Goal: Information Seeking & Learning: Get advice/opinions

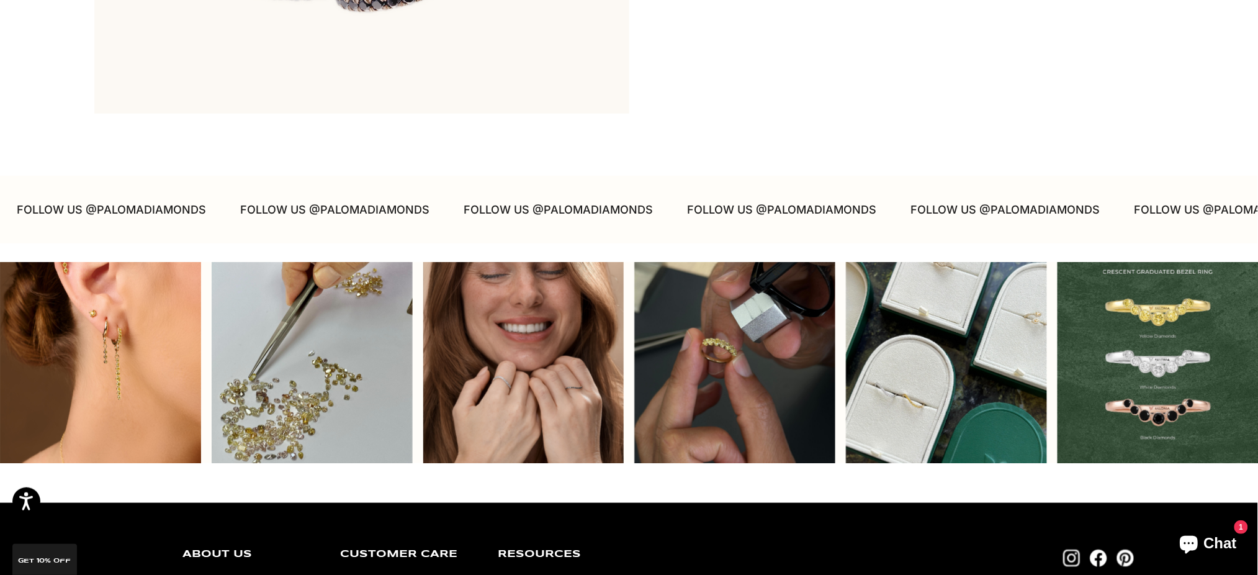
scroll to position [4075, 0]
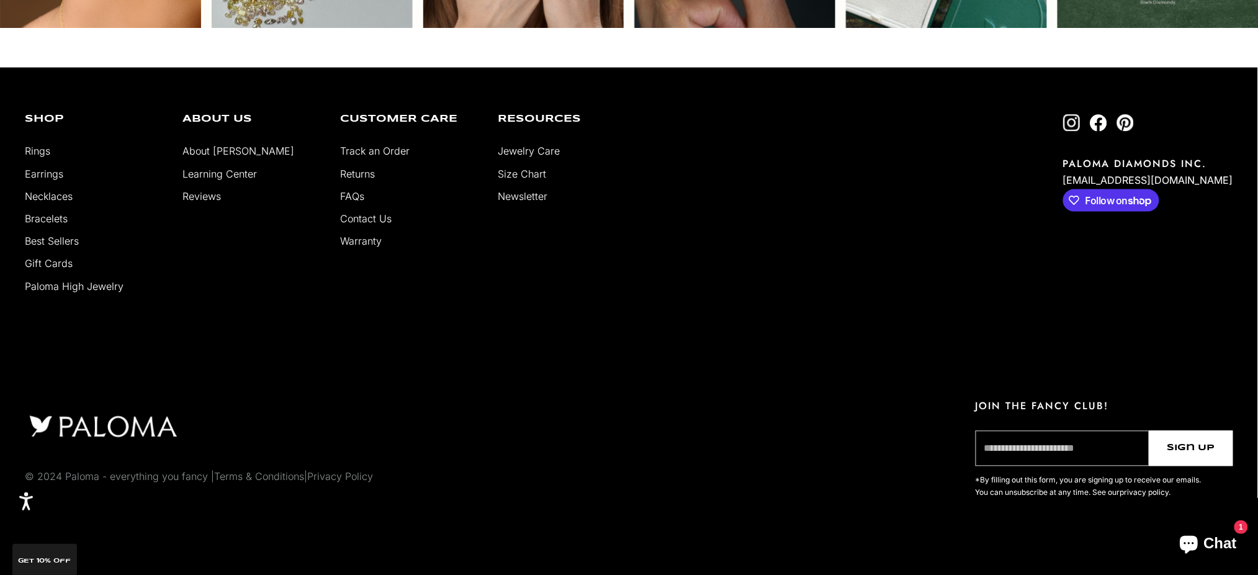
click at [204, 194] on link "Reviews" at bounding box center [201, 196] width 38 height 12
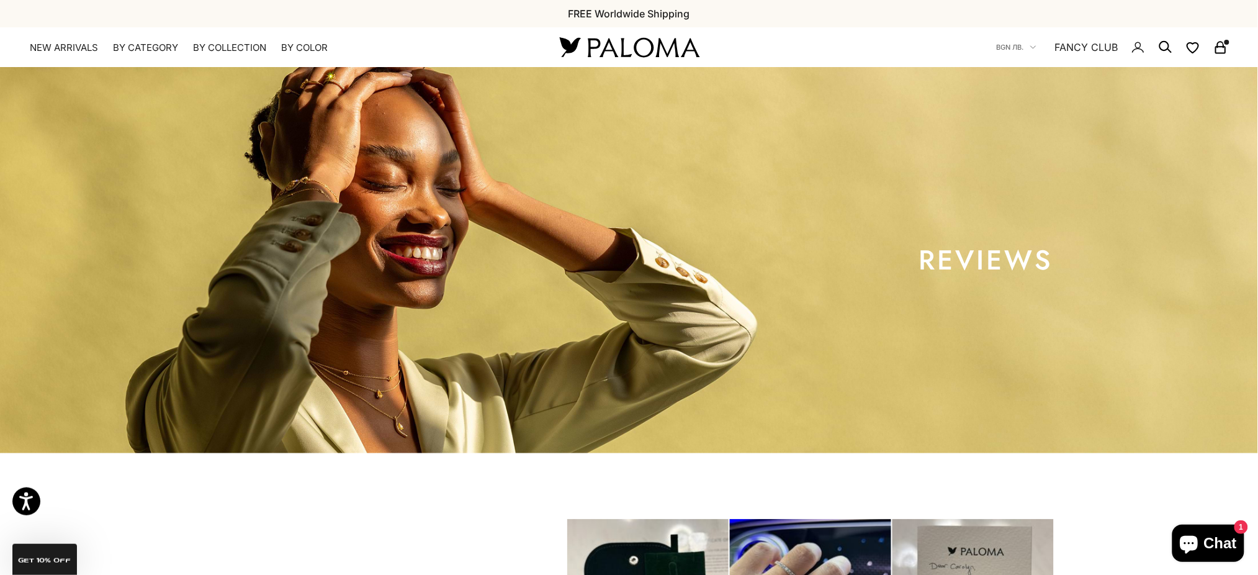
scroll to position [413, 0]
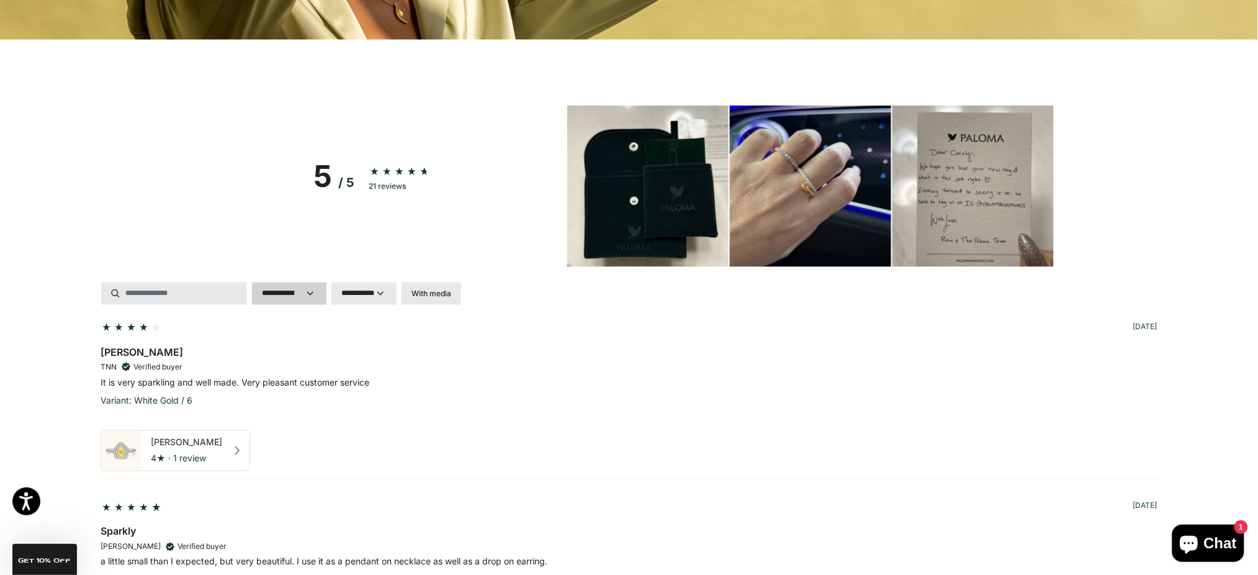
click at [285, 296] on select "**********" at bounding box center [289, 293] width 74 height 22
select select "*"
click at [252, 282] on select "**********" at bounding box center [289, 293] width 74 height 22
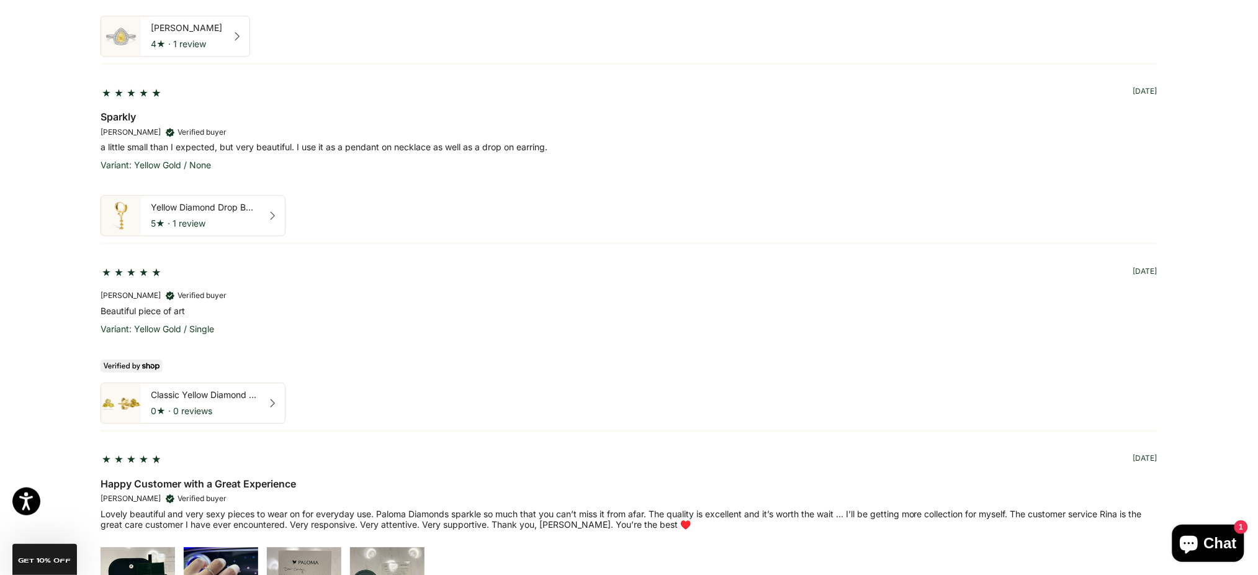
scroll to position [1075, 0]
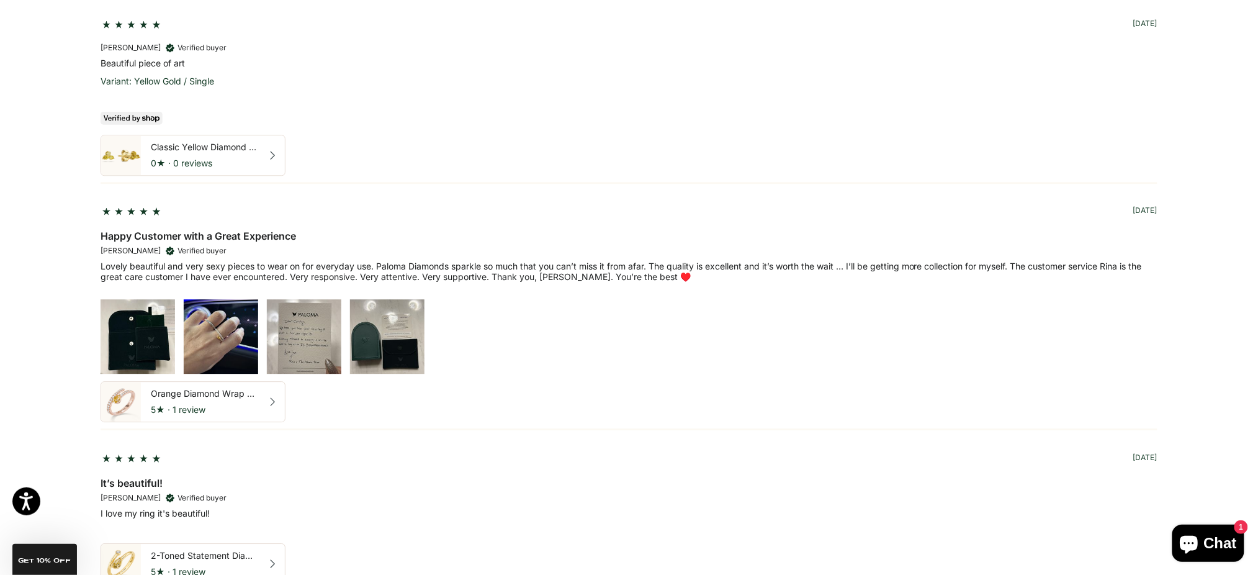
click at [200, 346] on img at bounding box center [221, 336] width 74 height 74
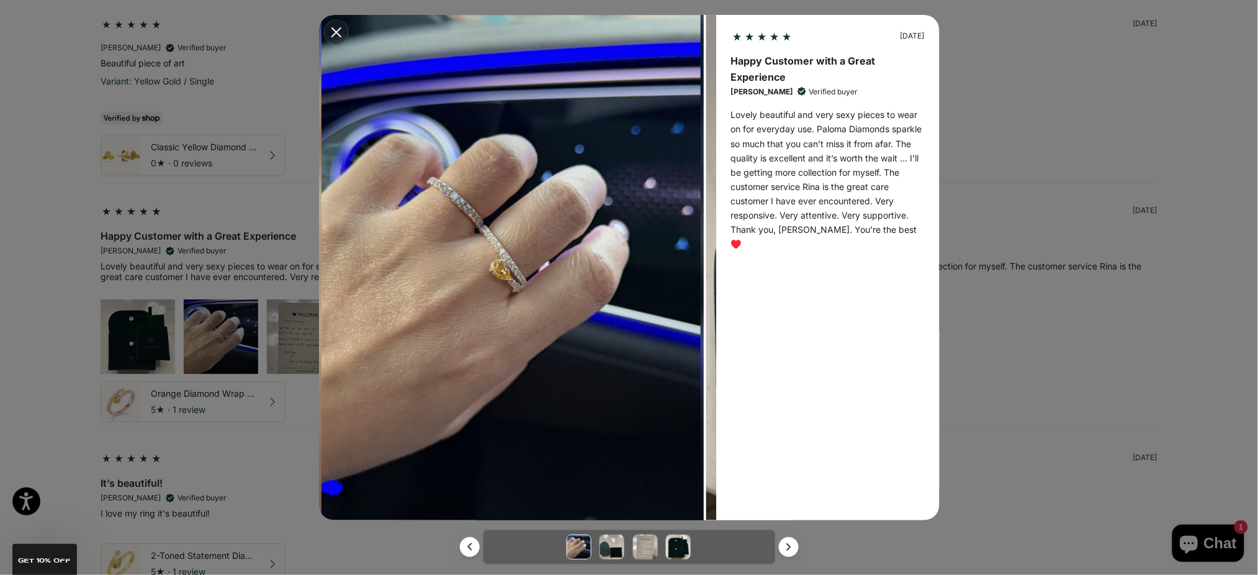
click at [0, 152] on div "2 months ago Happy Customer with a Great Experience Carolyn L. Verified buyer L…" at bounding box center [629, 287] width 1258 height 575
click at [335, 34] on icon "Modal close button" at bounding box center [336, 32] width 10 height 10
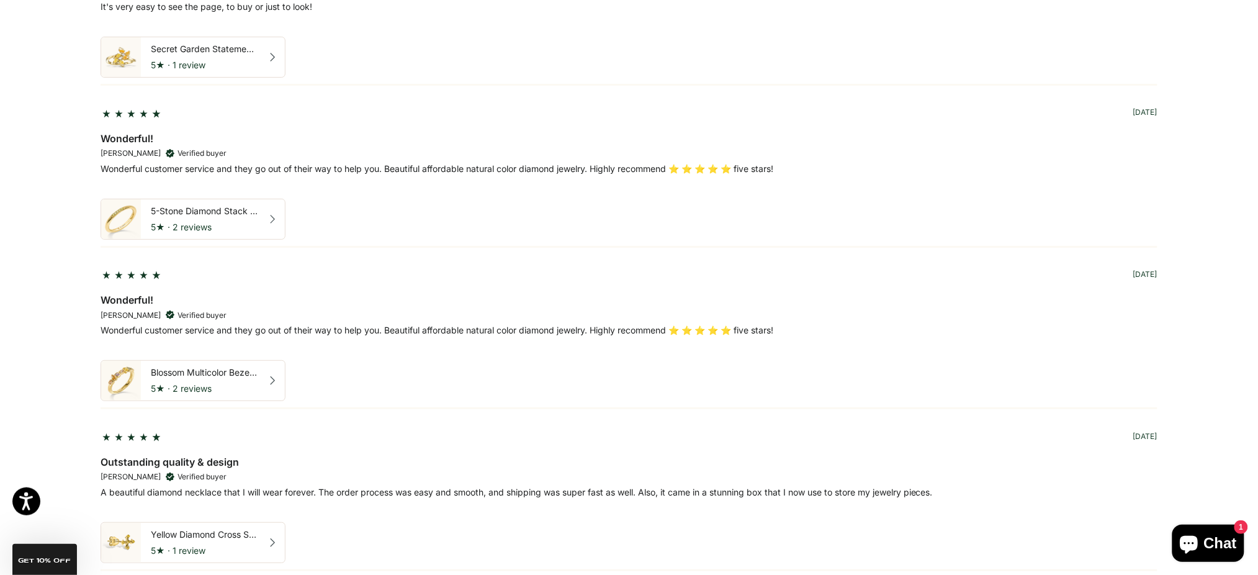
scroll to position [3888, 0]
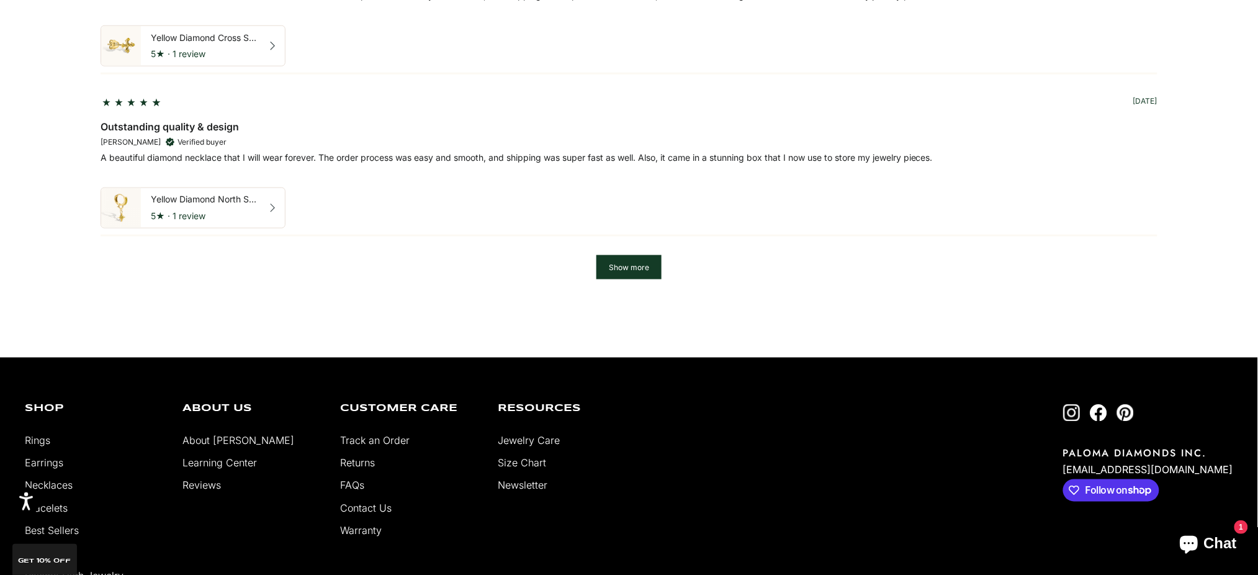
click at [639, 278] on button "Show more" at bounding box center [628, 267] width 65 height 24
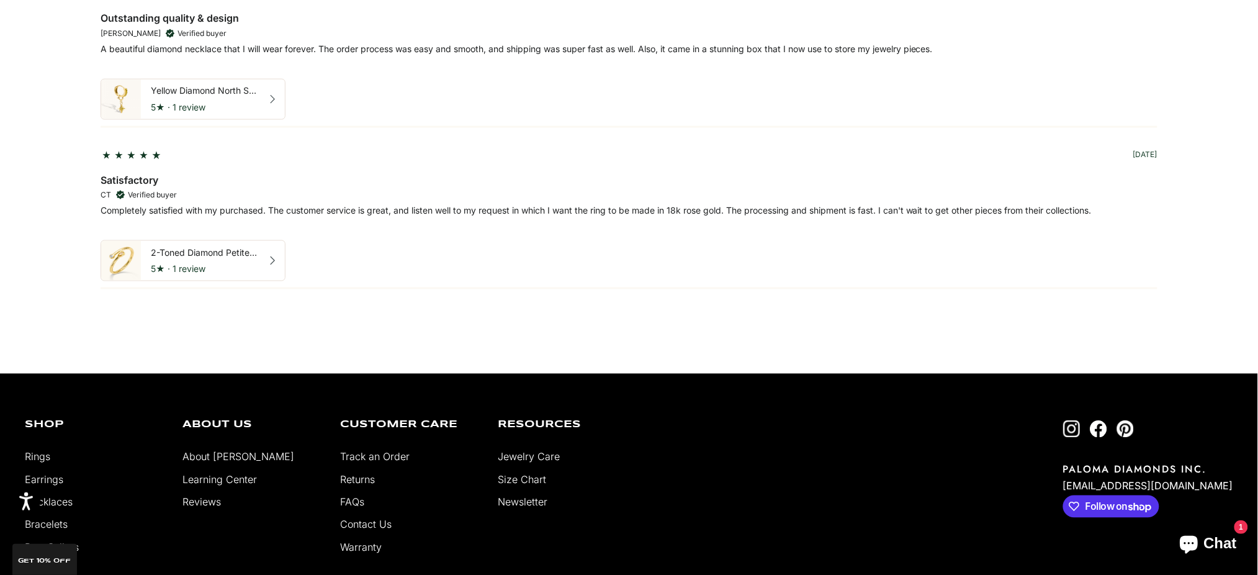
scroll to position [3723, 0]
